Goal: Task Accomplishment & Management: Use online tool/utility

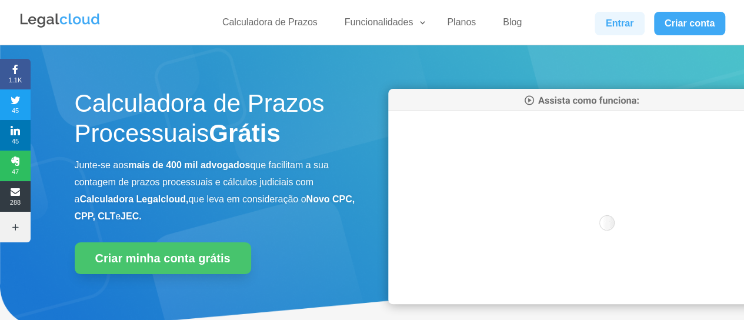
click at [630, 15] on link "Entrar" at bounding box center [619, 24] width 49 height 24
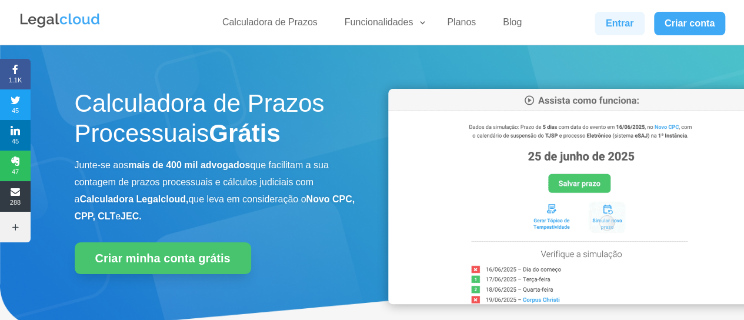
click at [609, 23] on link "Entrar" at bounding box center [619, 24] width 49 height 24
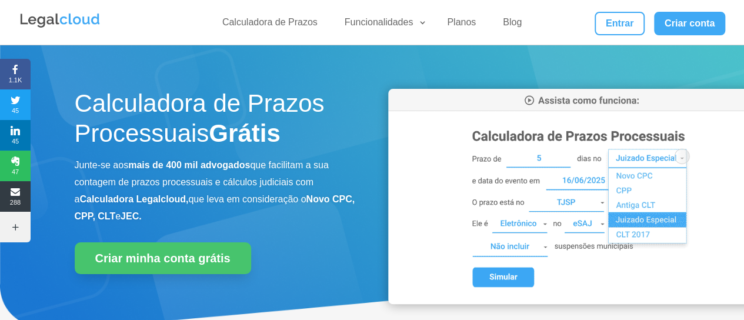
click at [612, 37] on div "Calculadora de Prazos Funcionalidades Calculadora de Prazos DJEN/DJE Prazos e A…" at bounding box center [372, 22] width 707 height 45
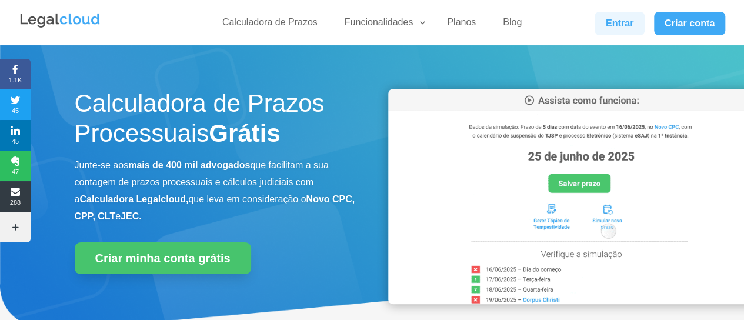
click at [614, 26] on link "Entrar" at bounding box center [619, 24] width 49 height 24
